Goal: Information Seeking & Learning: Learn about a topic

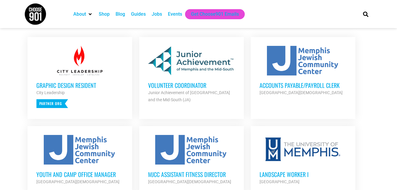
scroll to position [234, 0]
click at [321, 88] on h3 "Accounts Payable/Payroll Clerk" at bounding box center [302, 85] width 87 height 8
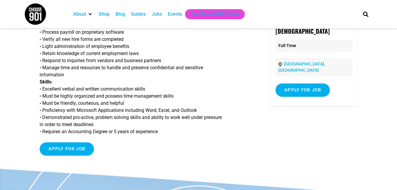
scroll to position [55, 0]
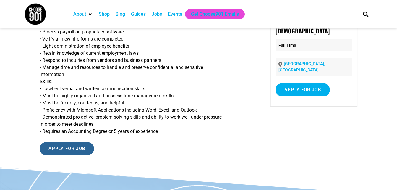
click at [82, 148] on input "Apply for job" at bounding box center [67, 148] width 54 height 13
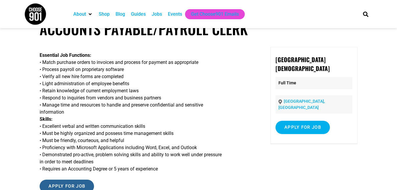
scroll to position [18, 0]
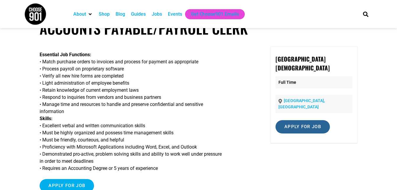
click at [292, 121] on input "Apply for job" at bounding box center [302, 126] width 54 height 13
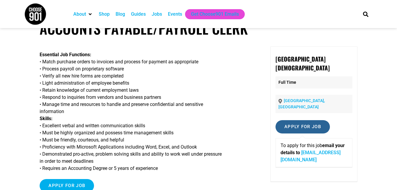
click at [292, 121] on input "Apply for job" at bounding box center [302, 126] width 54 height 13
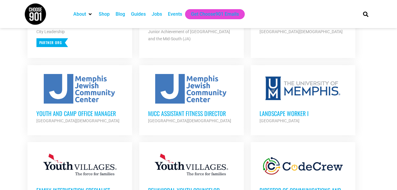
scroll to position [297, 0]
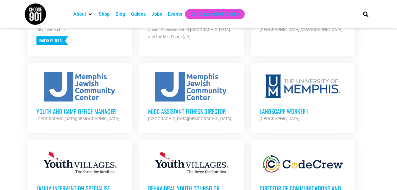
click at [97, 113] on h3 "Youth and Camp Office Manager" at bounding box center [79, 111] width 87 height 8
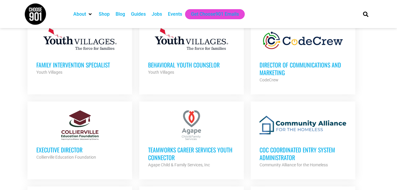
scroll to position [420, 0]
click at [202, 66] on h3 "Behavioral Youth Counselor" at bounding box center [191, 65] width 87 height 8
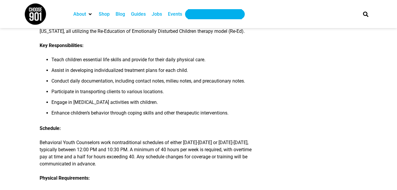
scroll to position [176, 0]
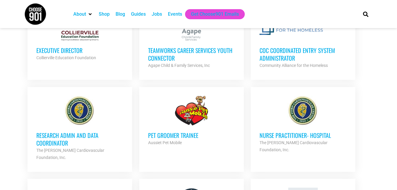
scroll to position [520, 0]
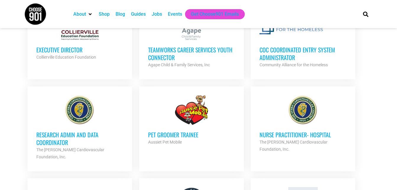
click at [81, 132] on h3 "Research Admin and Data Coordinator" at bounding box center [79, 138] width 87 height 15
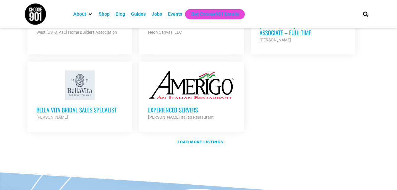
scroll to position [745, 0]
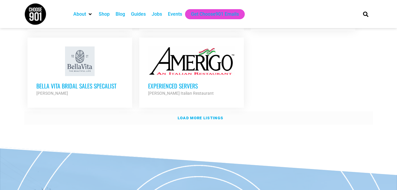
click at [195, 115] on strong "Load more listings" at bounding box center [200, 117] width 45 height 4
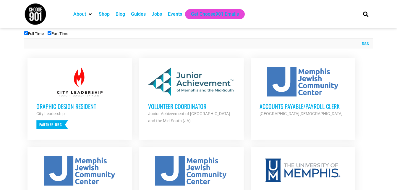
scroll to position [213, 0]
